Goal: Information Seeking & Learning: Learn about a topic

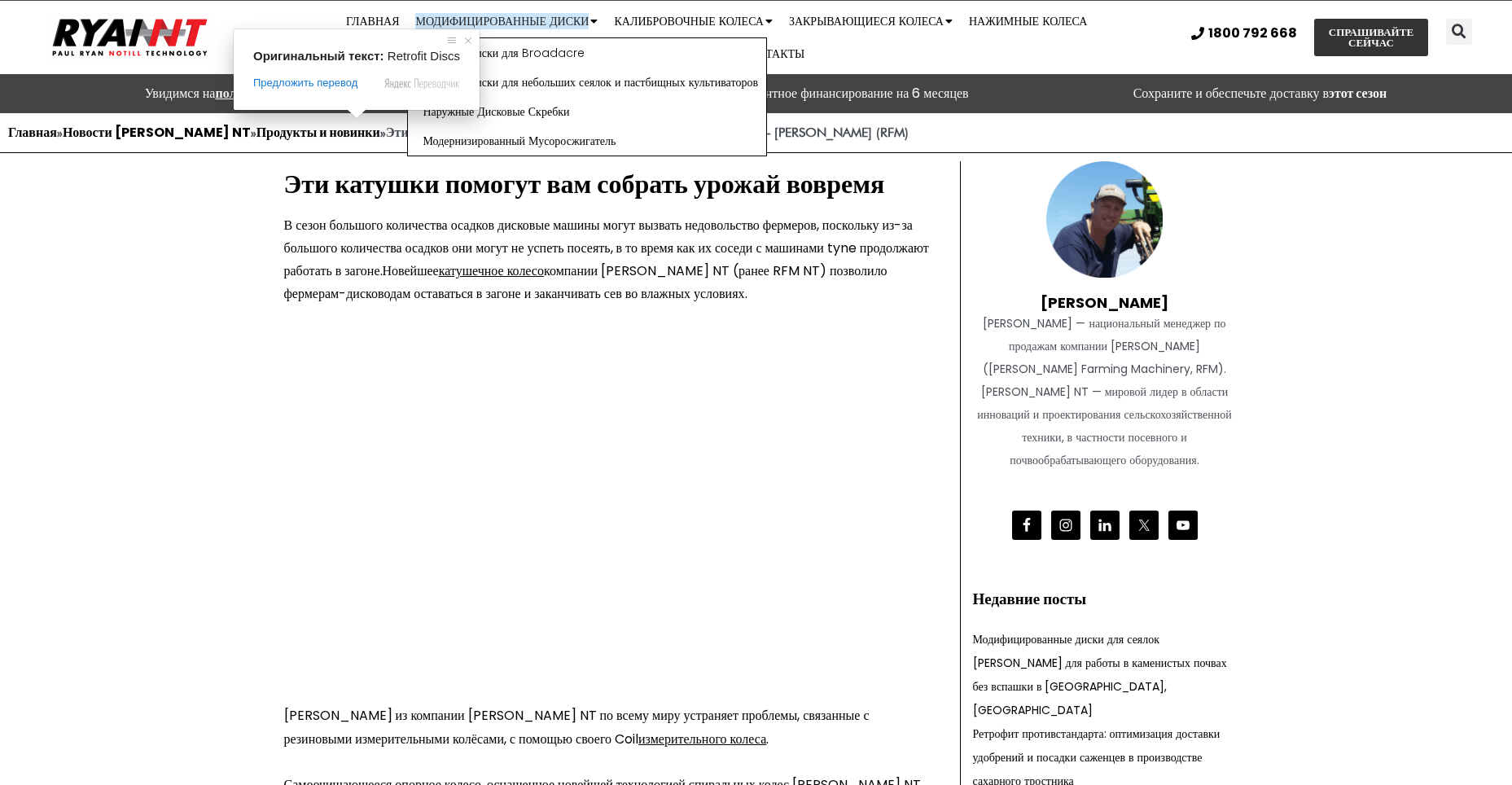
click at [332, 30] on div "Оригинальный текст: Retrofit Discs Предложить перевод Отправить Спасибо, перево…" at bounding box center [356, 69] width 246 height 80
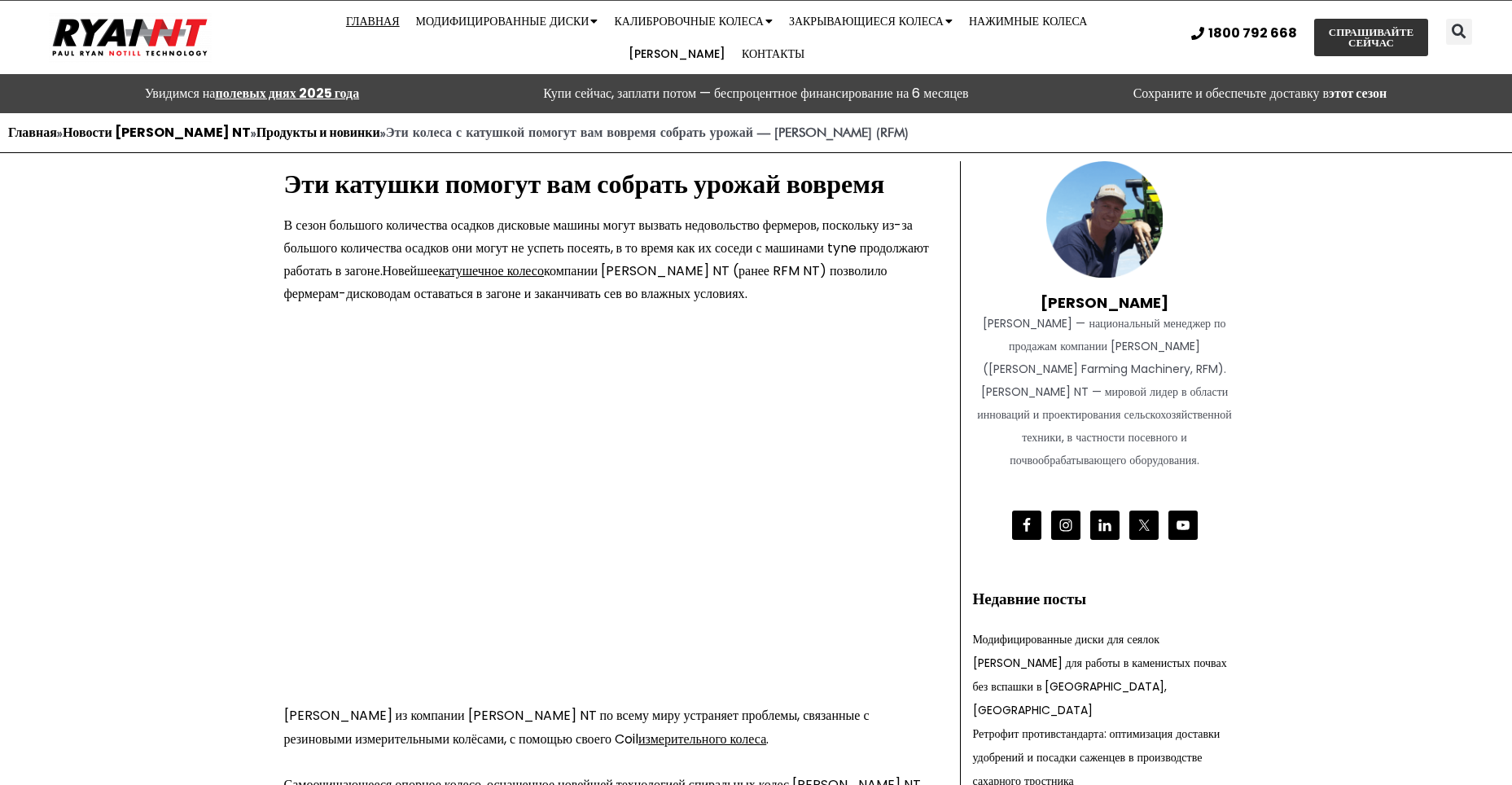
click at [346, 15] on ya-tr-span "Главная" at bounding box center [373, 21] width 54 height 16
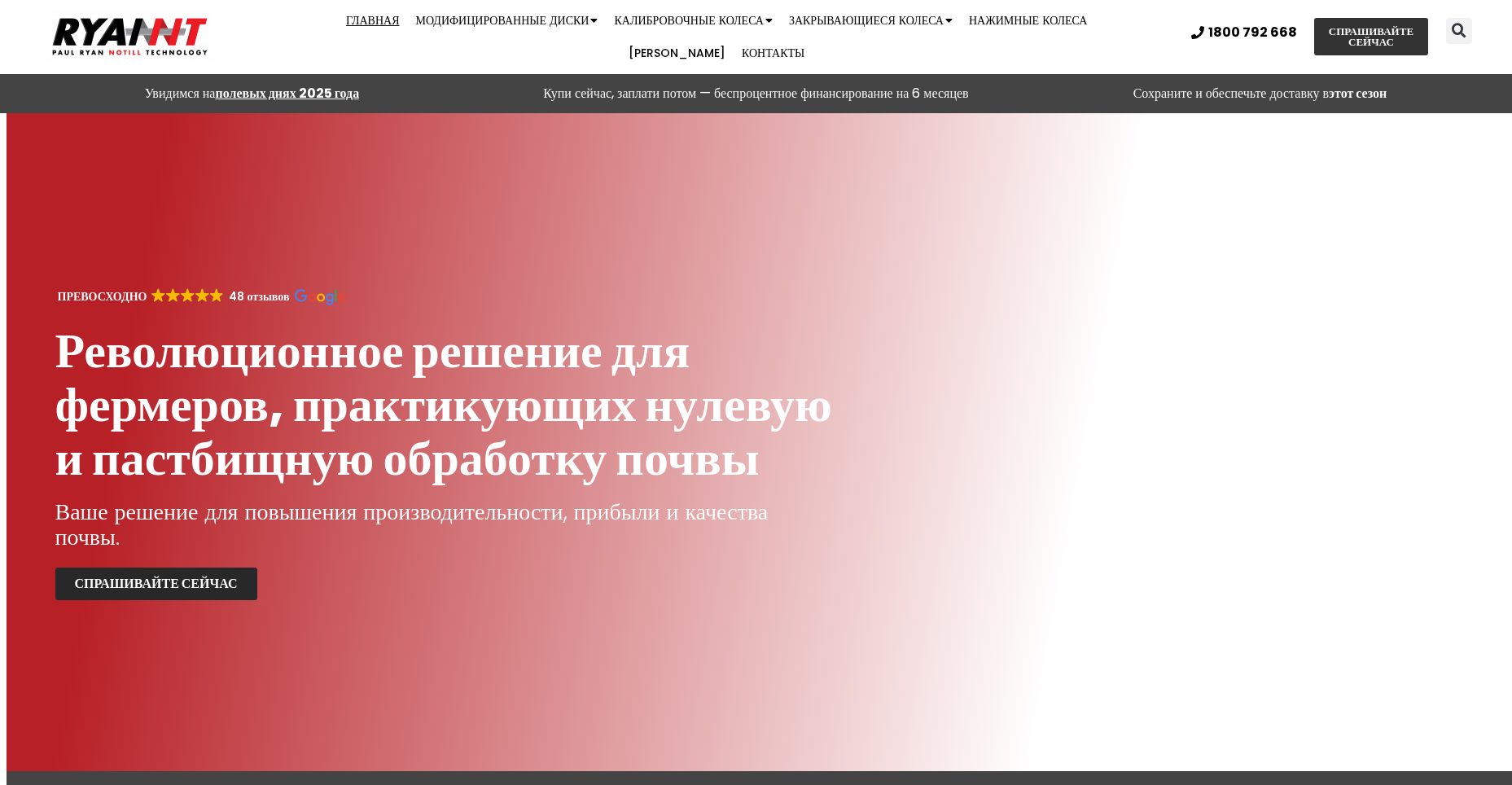
scroll to position [1338, 0]
